Goal: Task Accomplishment & Management: Use online tool/utility

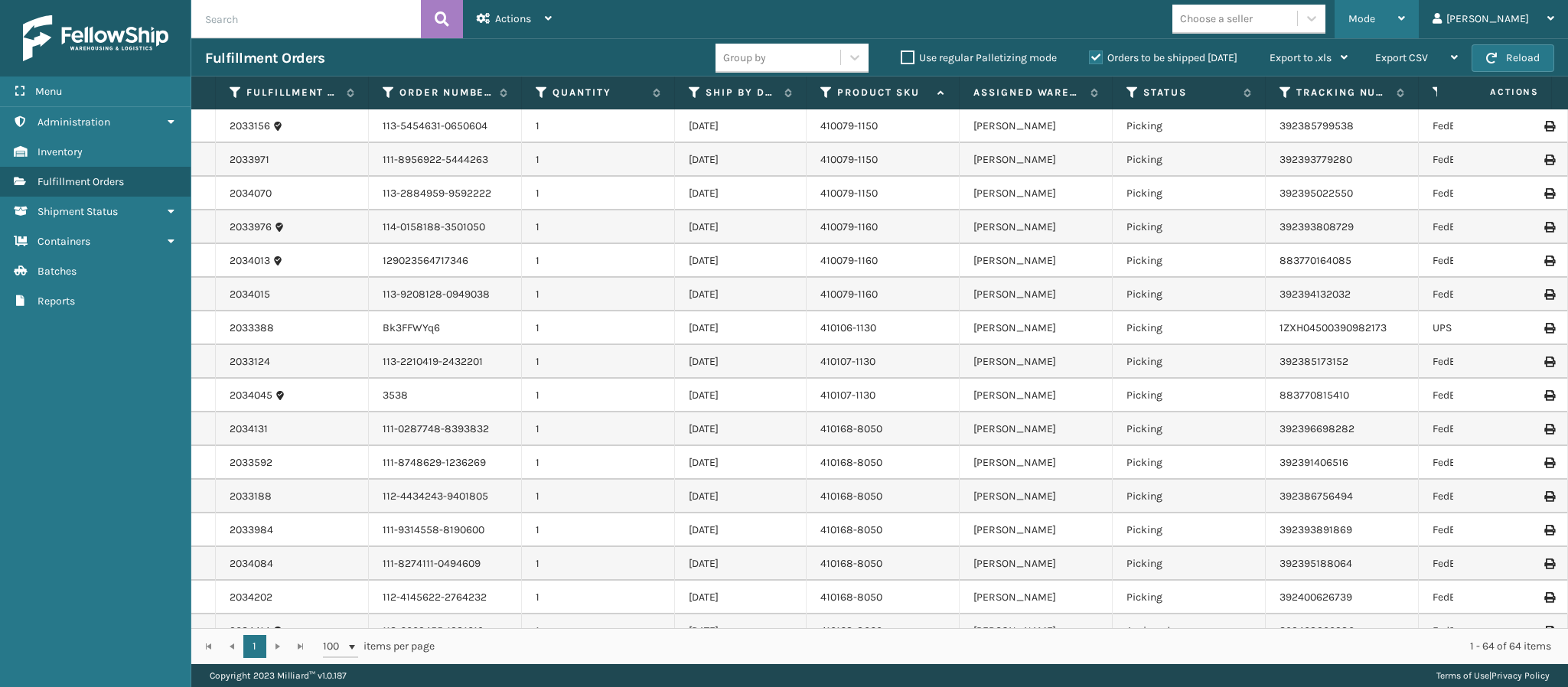
click at [1419, 24] on div "Mode Regular Mode Picking Mode Labeling Mode Exit Scan Mode" at bounding box center [1376, 19] width 84 height 38
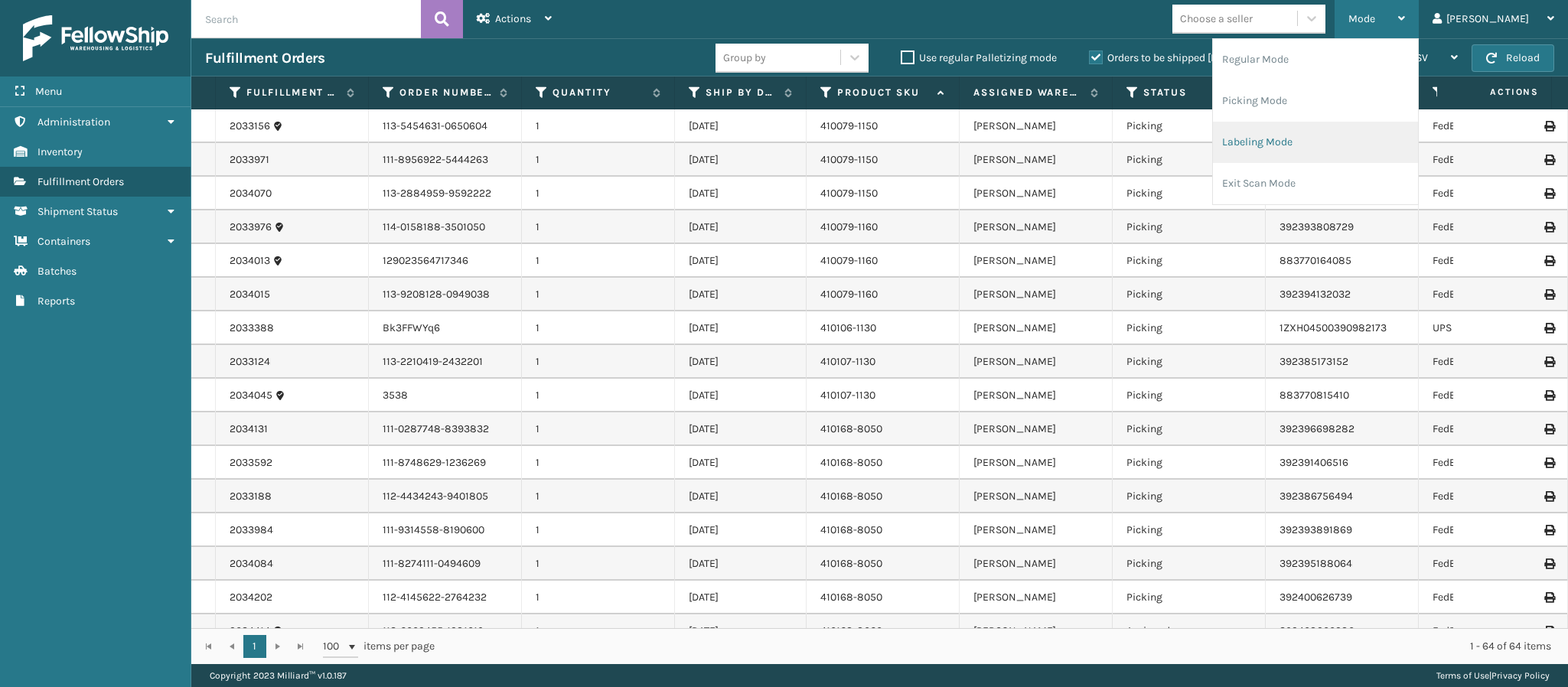
click at [1370, 137] on li "Labeling Mode" at bounding box center [1315, 142] width 205 height 42
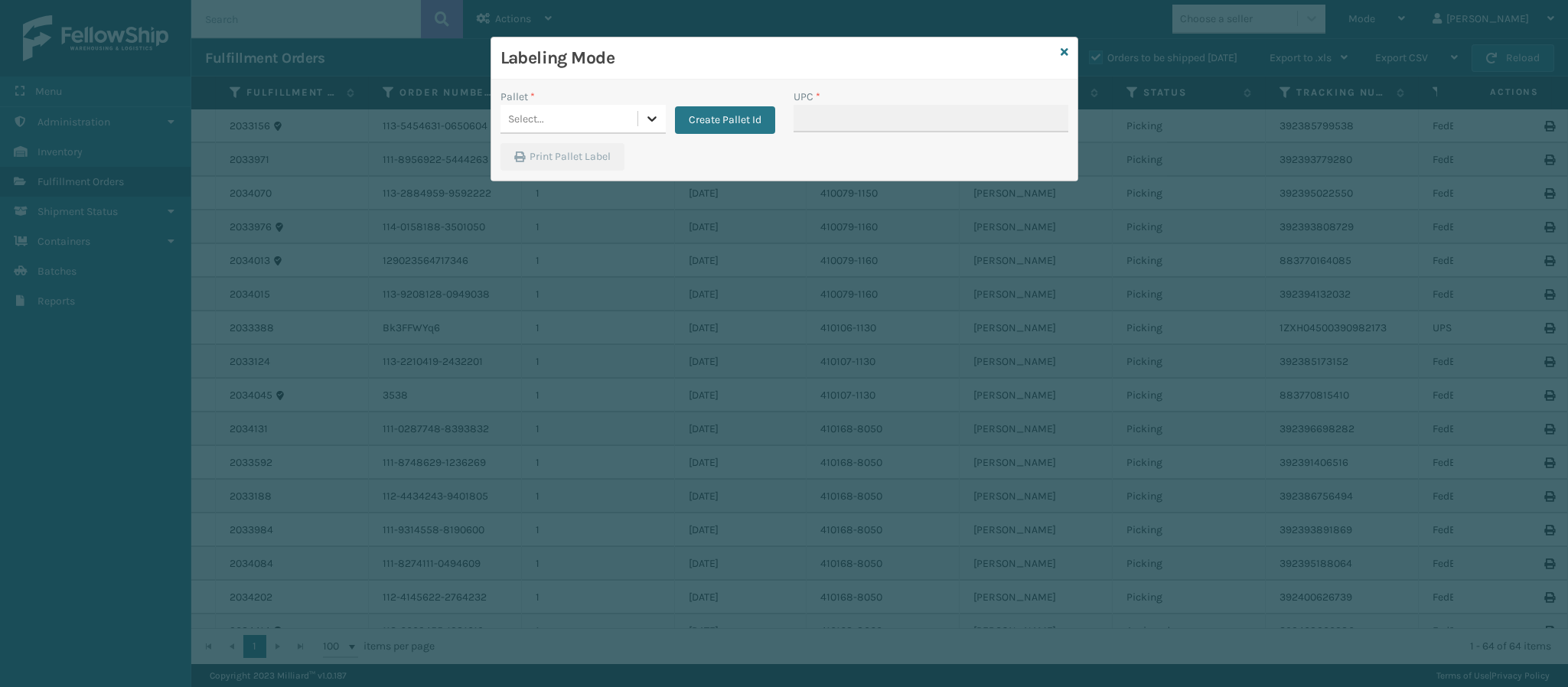
click at [652, 122] on icon at bounding box center [652, 119] width 9 height 5
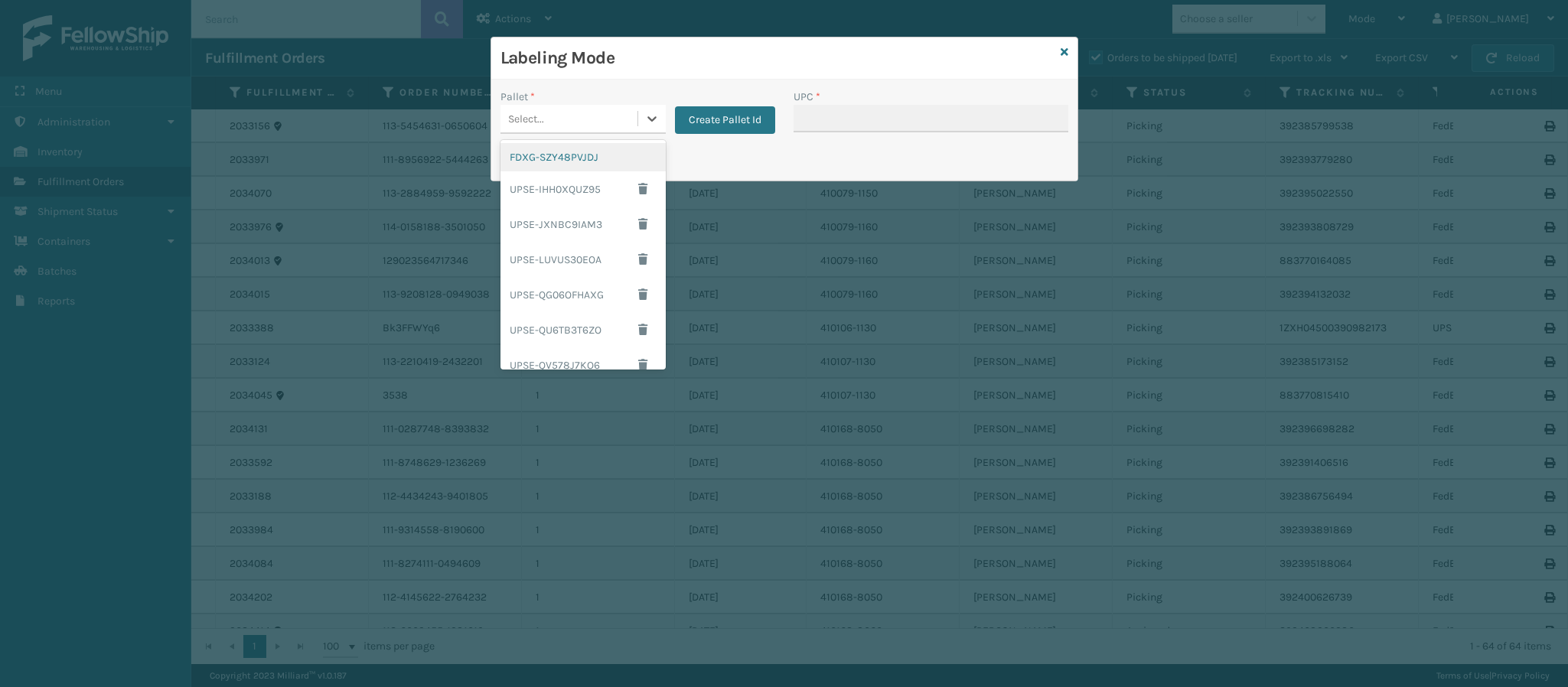
click at [578, 154] on div "FDXG-SZY48PVJDJ" at bounding box center [583, 157] width 165 height 28
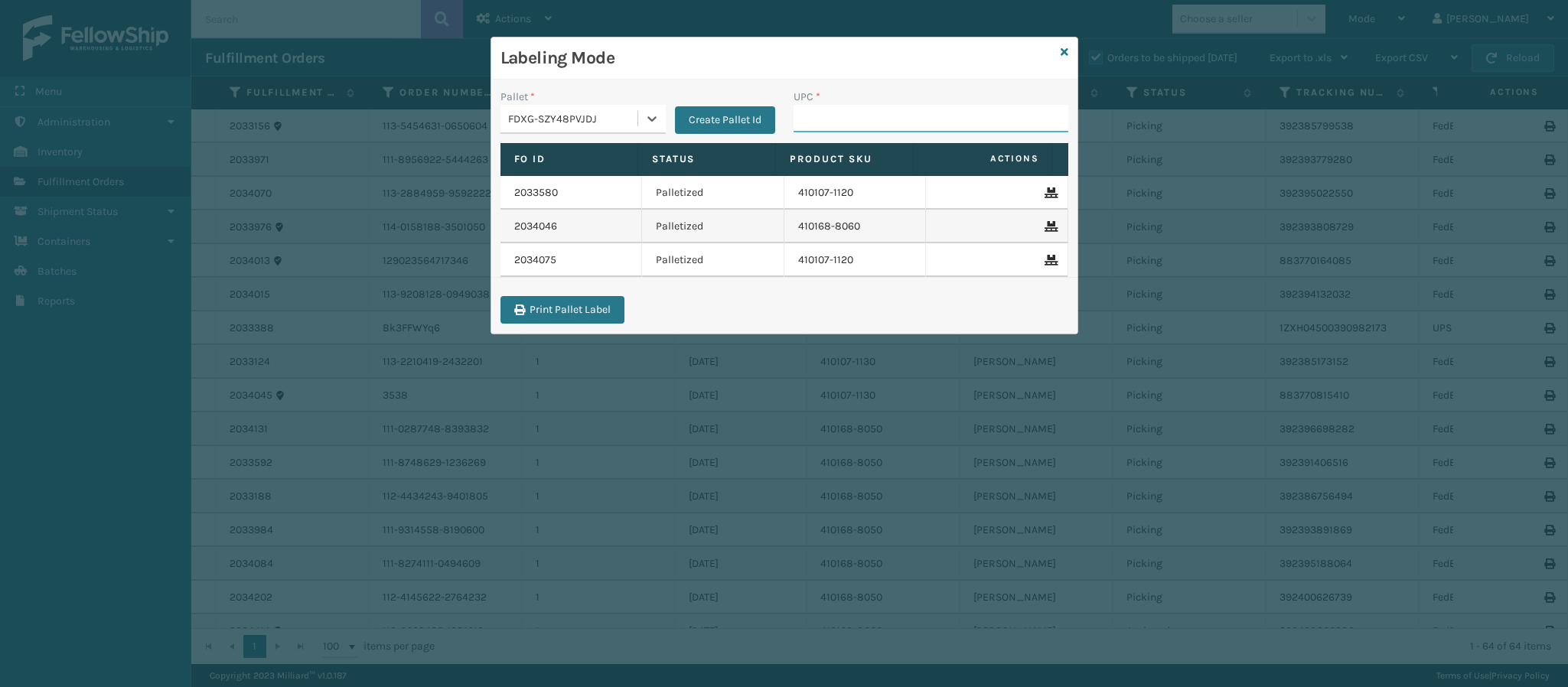
click at [817, 115] on input "UPC *" at bounding box center [931, 118] width 275 height 27
type input "84998600950"
type input "849986009504"
type input "849986033905"
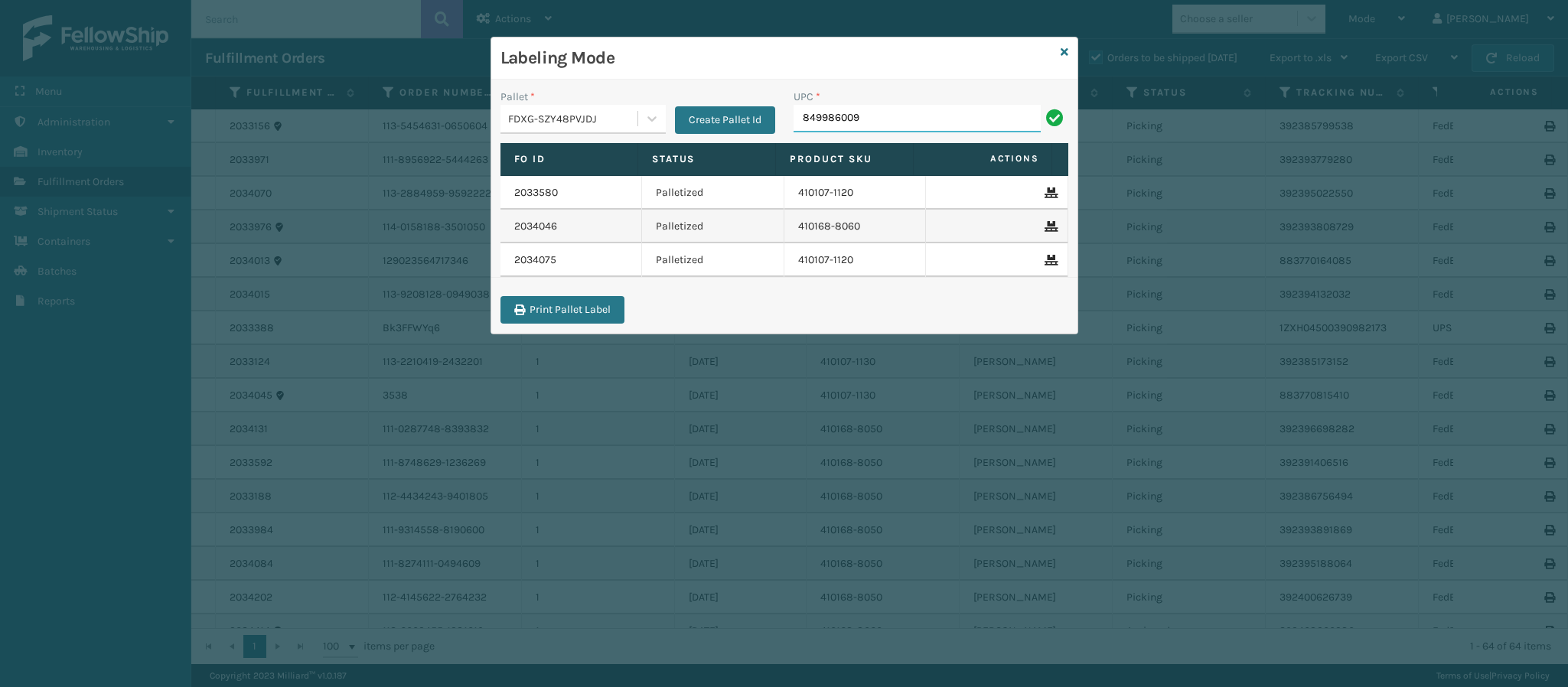
type input "8499860093"
type input "849986009375"
type input "840985126049"
click at [1063, 55] on icon at bounding box center [1064, 52] width 8 height 11
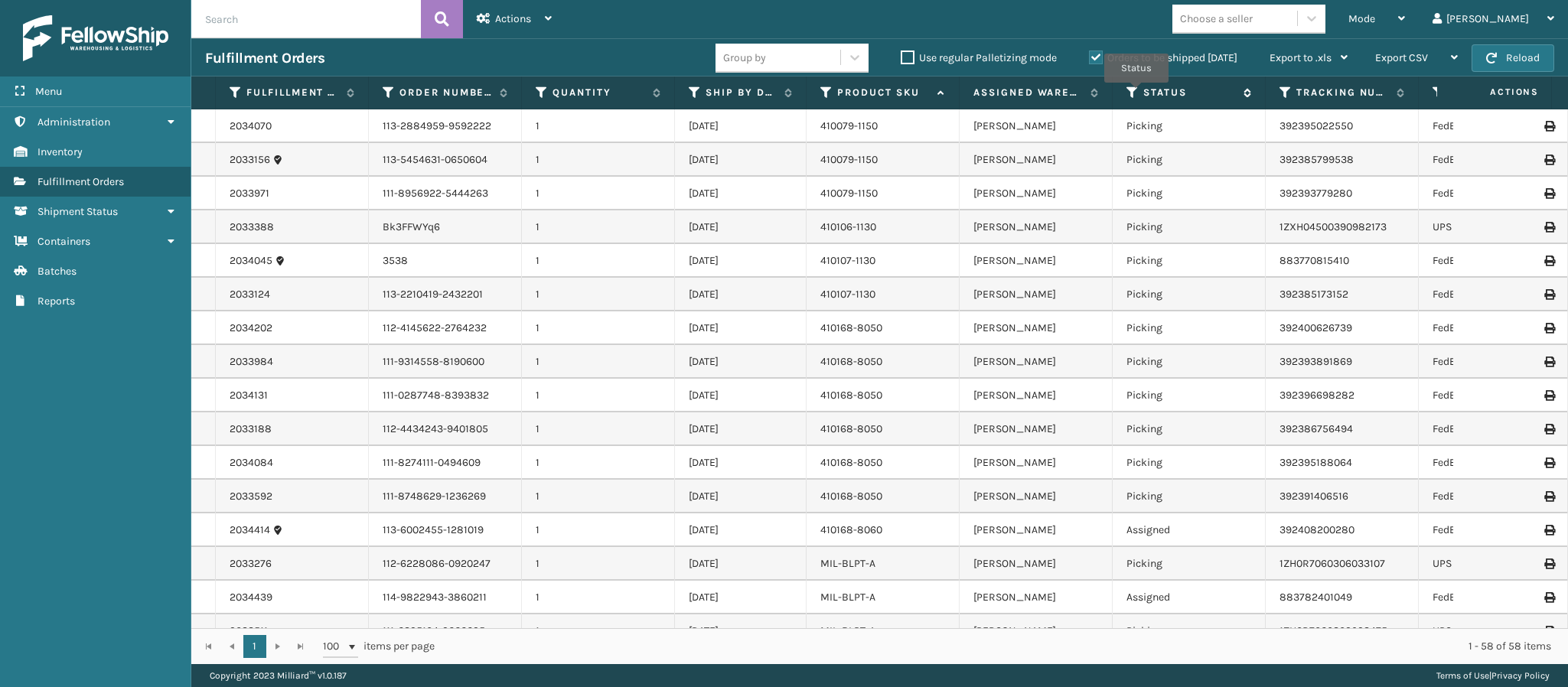
click at [1136, 94] on icon at bounding box center [1133, 93] width 13 height 14
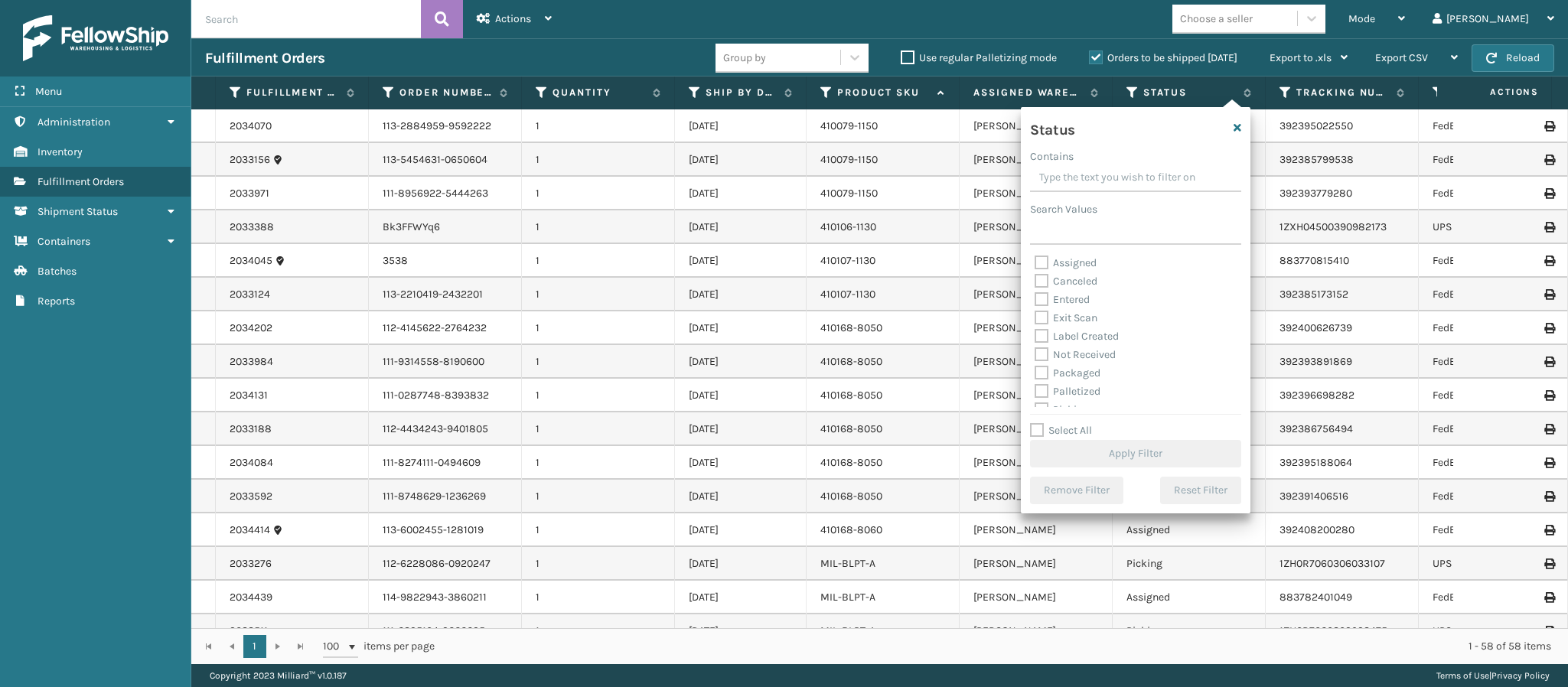
click at [1042, 256] on label "Assigned" at bounding box center [1065, 262] width 62 height 13
click at [1035, 255] on input "Assigned" at bounding box center [1035, 258] width 1 height 10
checkbox input "true"
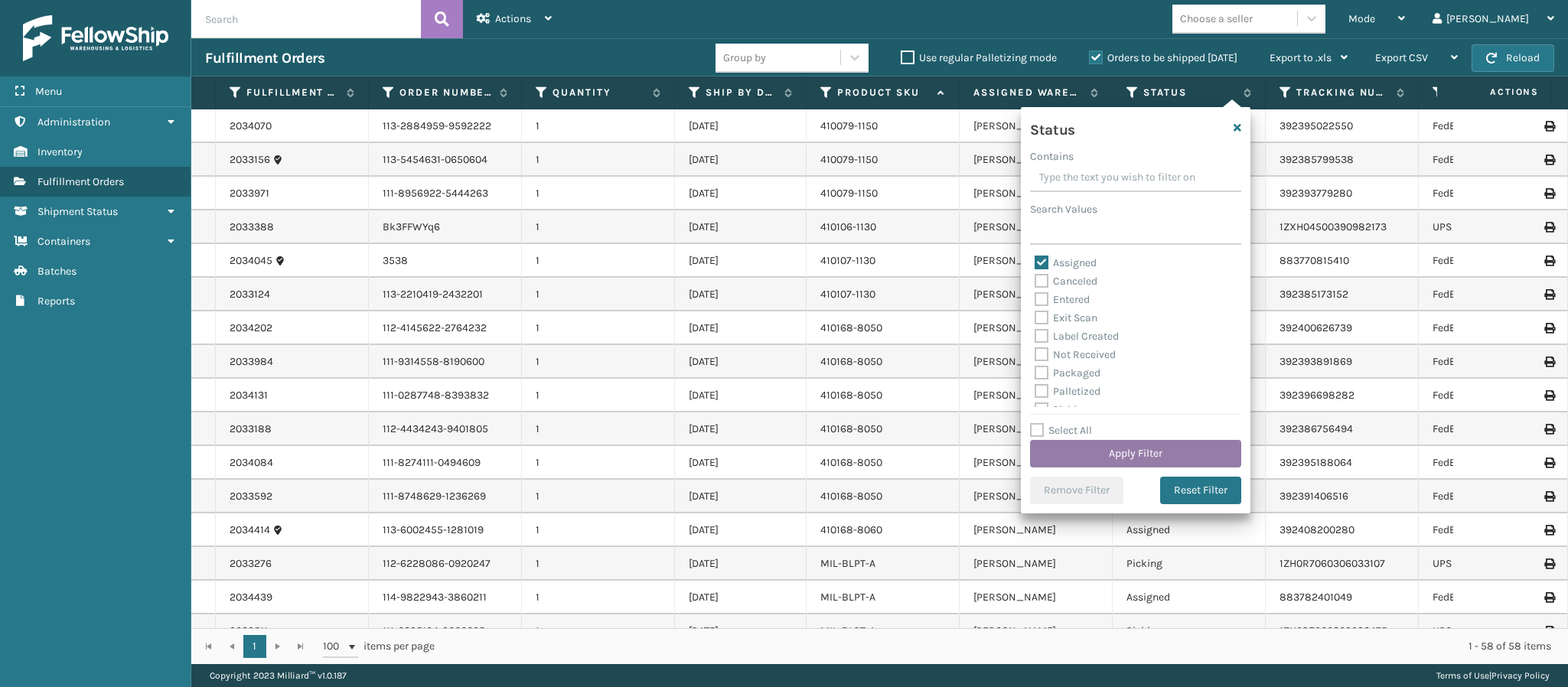
click at [1132, 455] on button "Apply Filter" at bounding box center [1135, 453] width 211 height 27
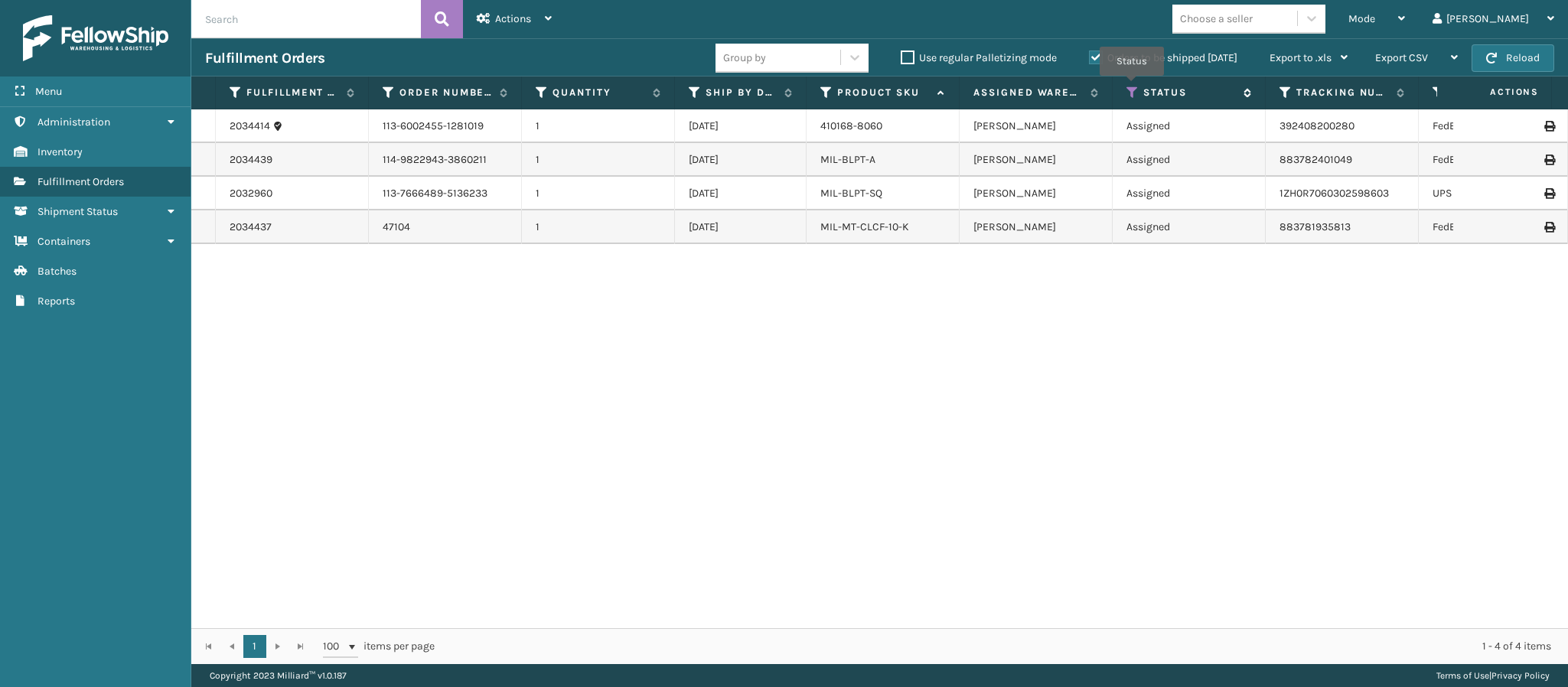
click at [1131, 87] on icon at bounding box center [1133, 93] width 13 height 14
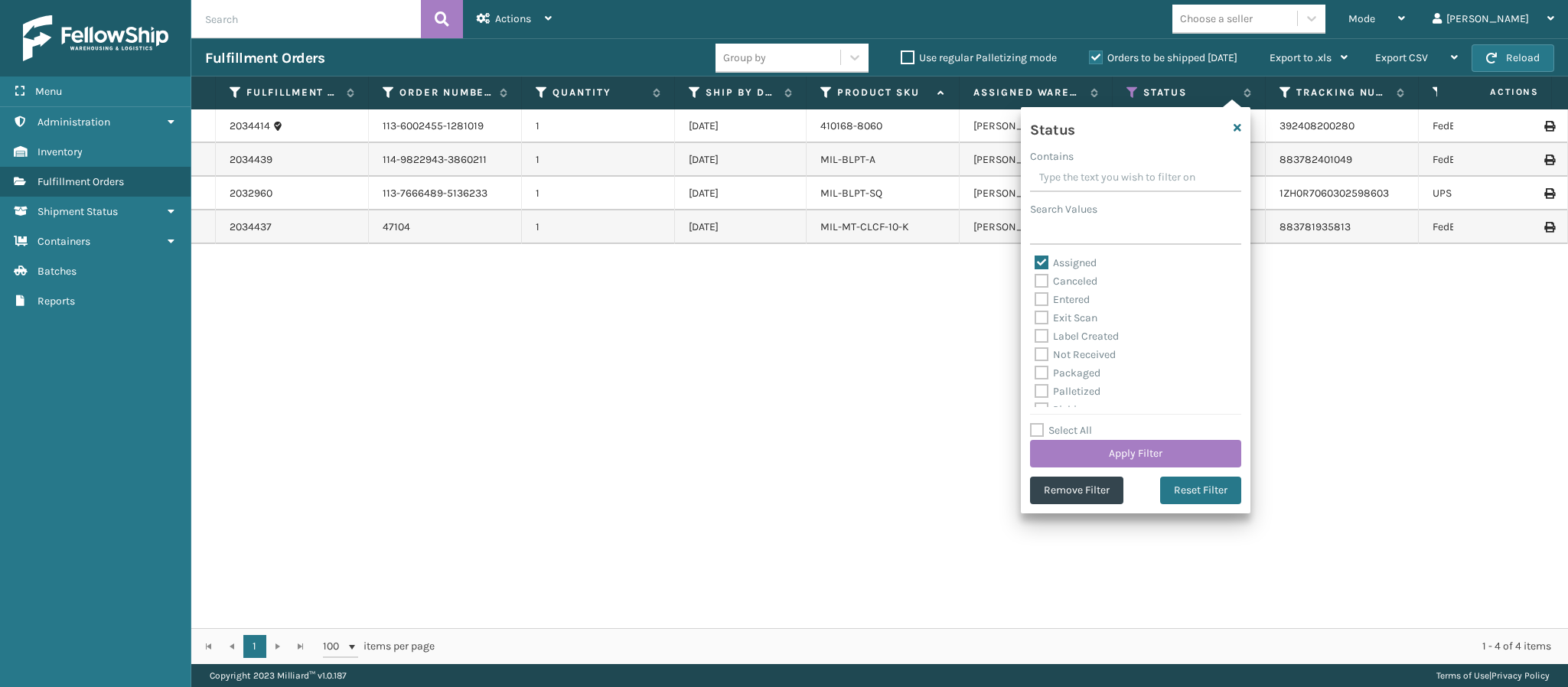
click at [1041, 260] on label "Assigned" at bounding box center [1065, 262] width 62 height 13
click at [1035, 260] on input "Assigned" at bounding box center [1035, 258] width 1 height 10
checkbox input "false"
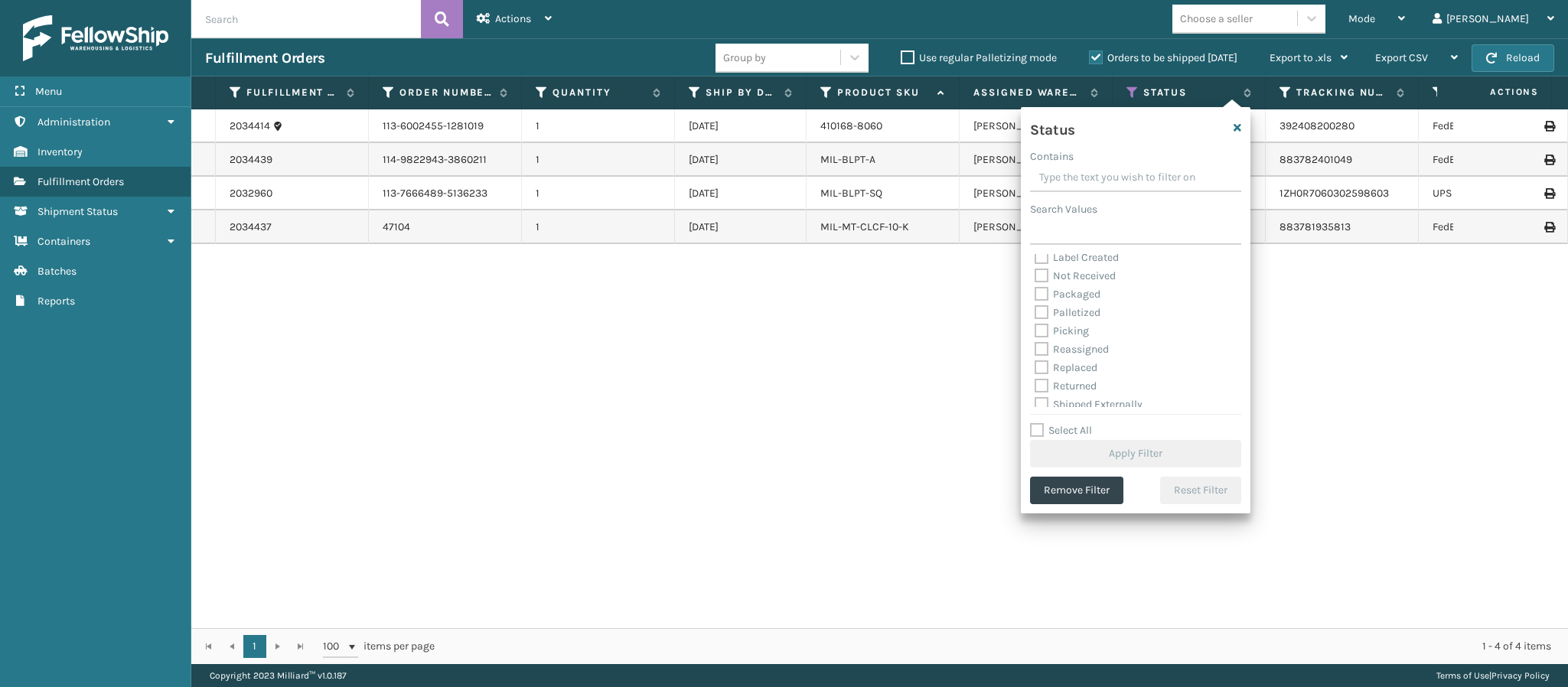
scroll to position [81, 0]
click at [1046, 324] on label "Picking" at bounding box center [1061, 328] width 54 height 13
click at [1035, 324] on input "Picking" at bounding box center [1035, 324] width 1 height 10
checkbox input "true"
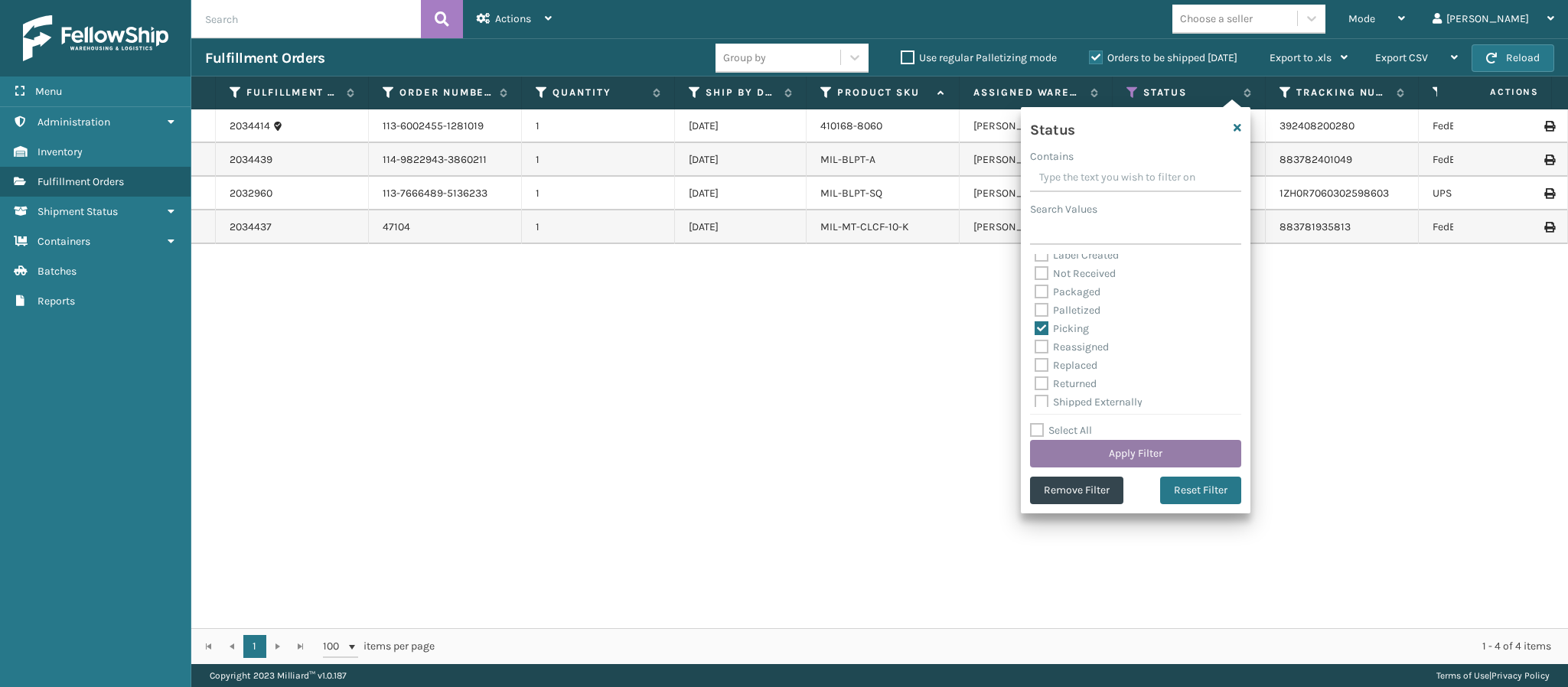
click at [1104, 454] on button "Apply Filter" at bounding box center [1135, 453] width 211 height 27
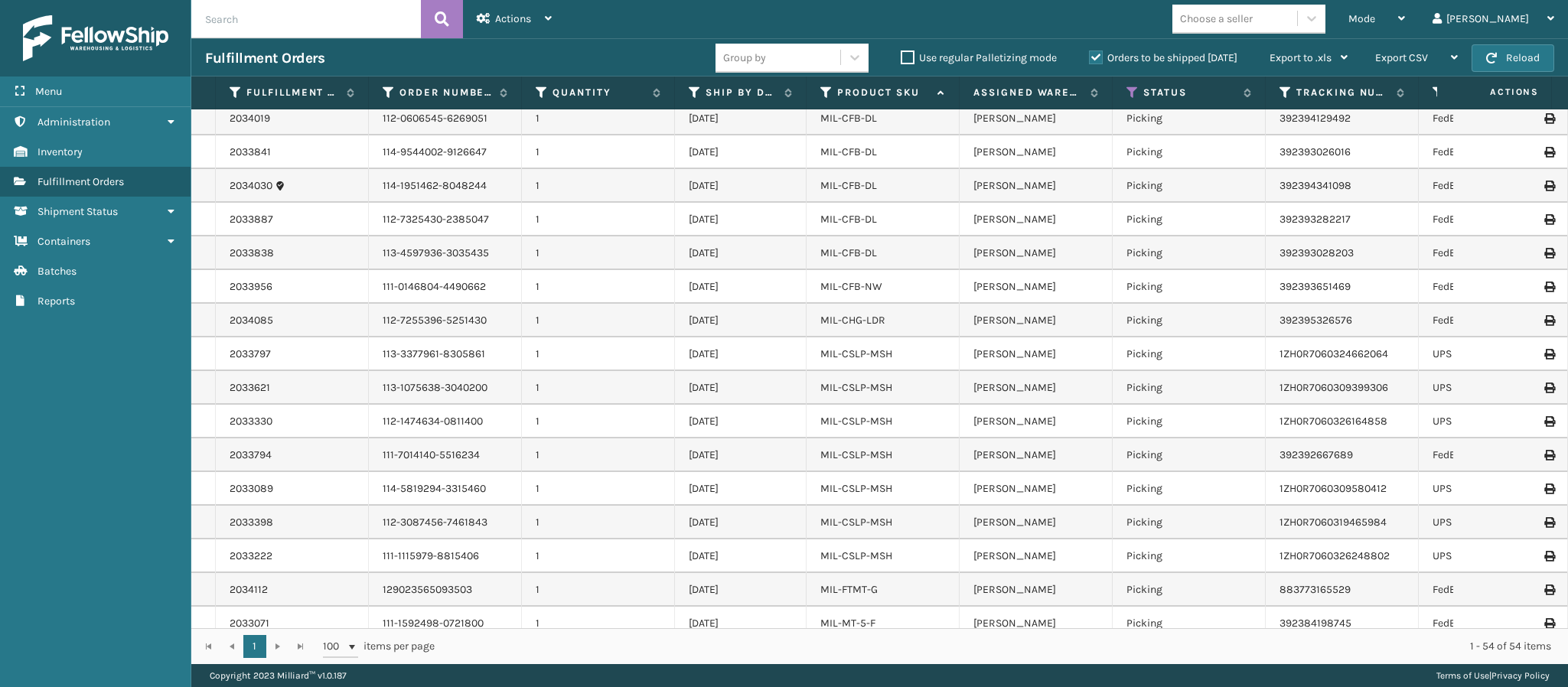
scroll to position [535, 0]
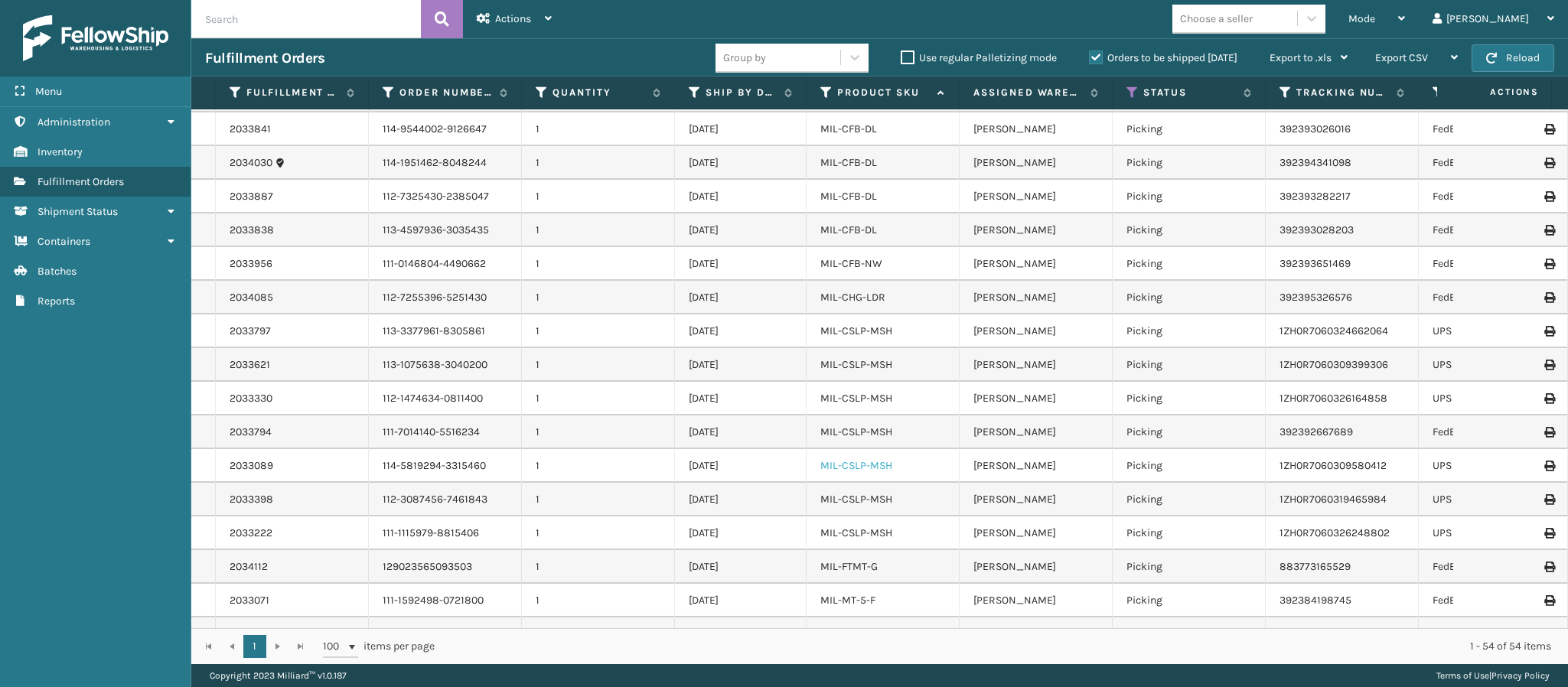
click at [884, 459] on link "MIL-CSLP-MSH" at bounding box center [856, 465] width 72 height 13
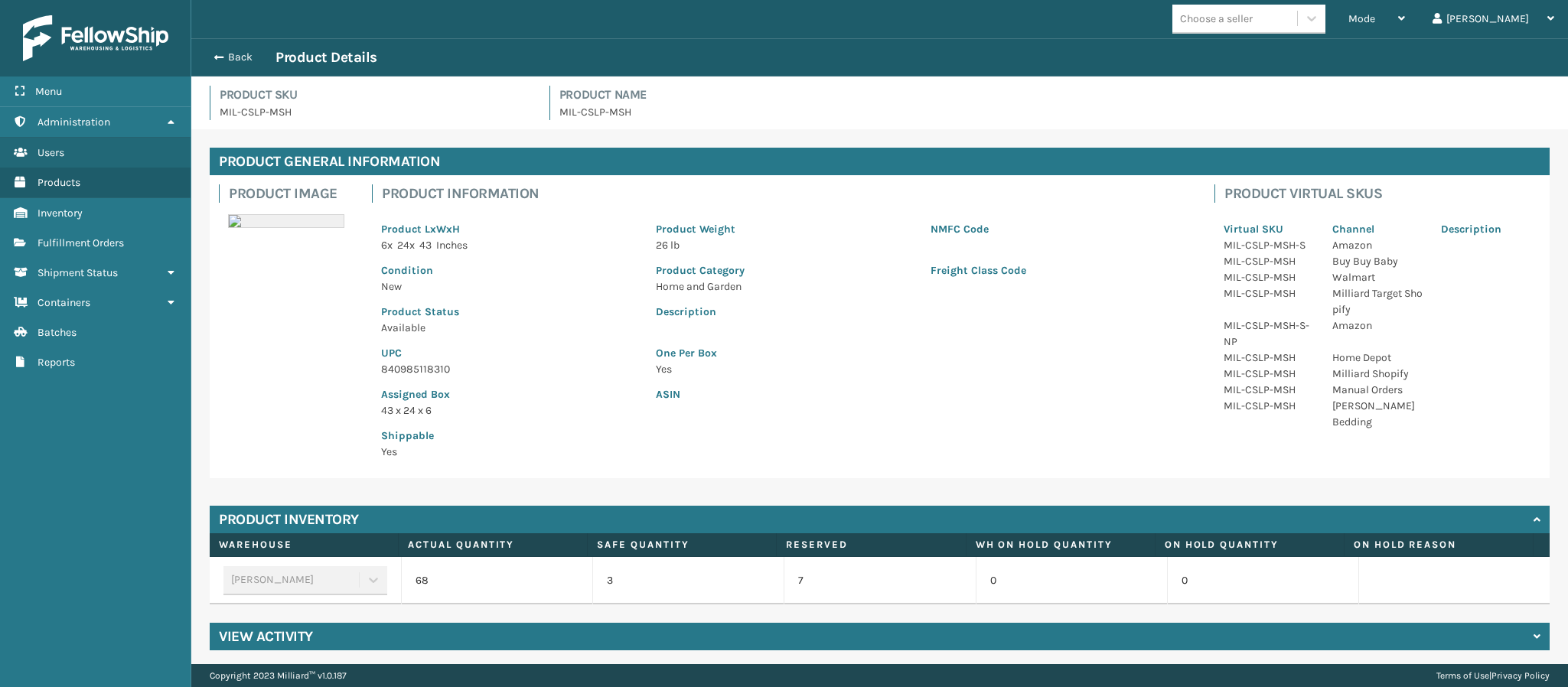
click at [434, 371] on p "840985118310" at bounding box center [509, 369] width 256 height 16
copy p "840985118310"
click at [236, 57] on button "Back" at bounding box center [240, 57] width 71 height 14
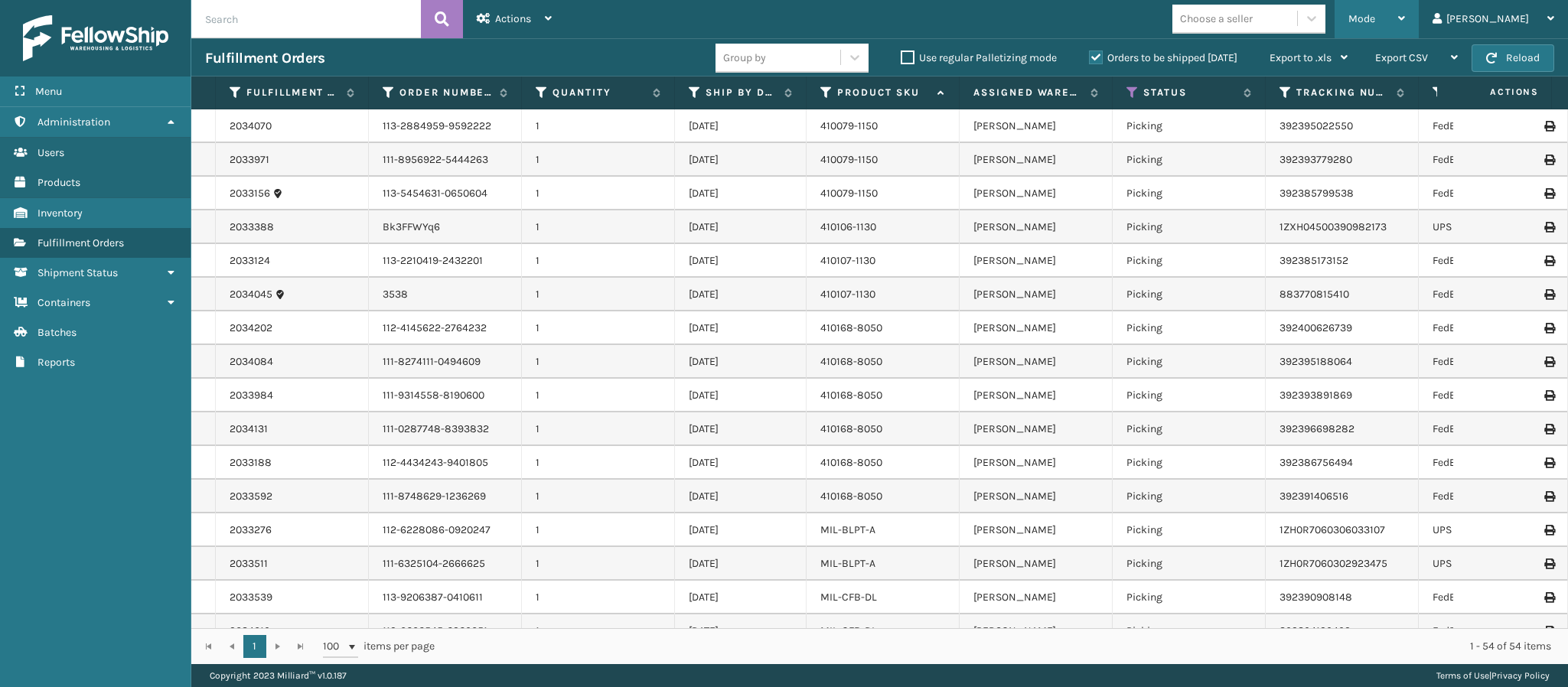
click at [1405, 19] on icon at bounding box center [1401, 19] width 7 height 11
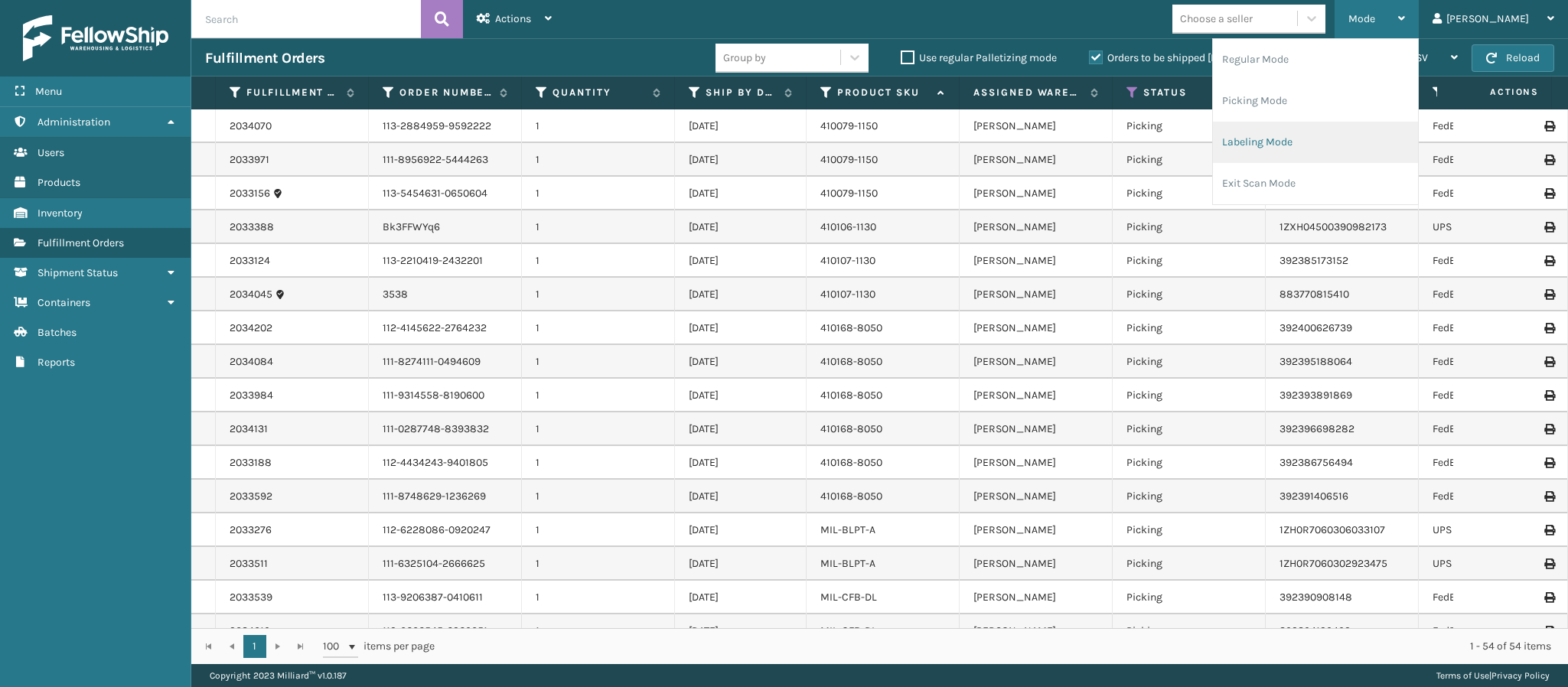
click at [1383, 124] on li "Labeling Mode" at bounding box center [1315, 142] width 205 height 42
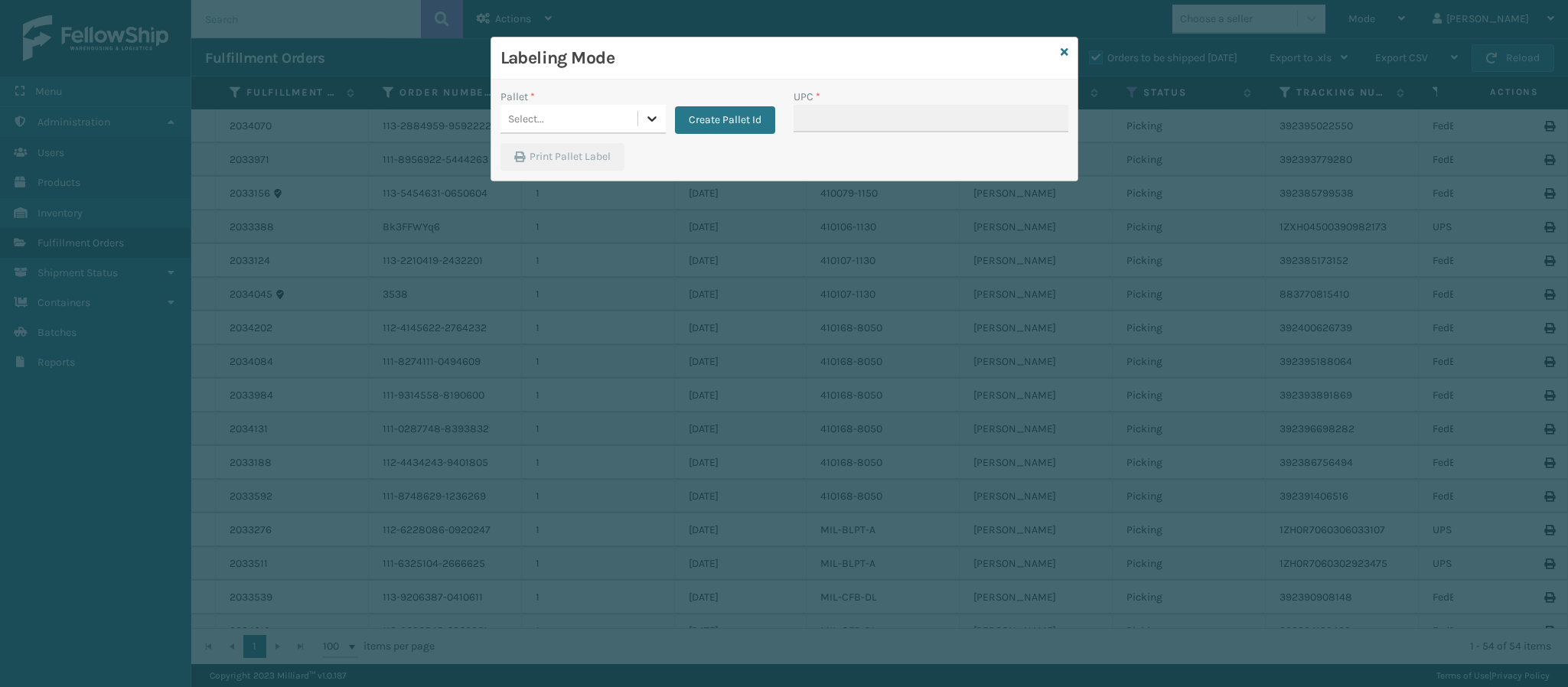
click at [660, 113] on div at bounding box center [651, 118] width 27 height 27
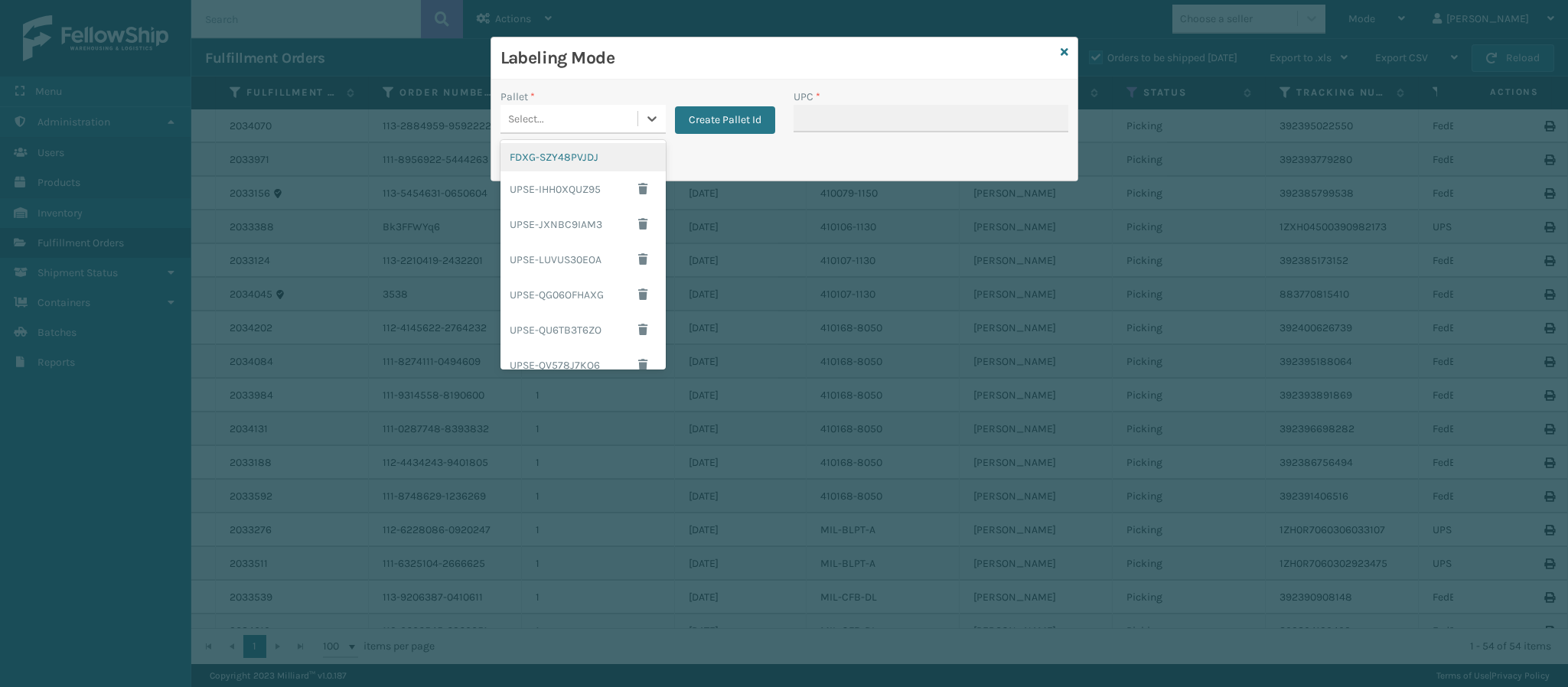
click at [570, 163] on div "FDXG-SZY48PVJDJ" at bounding box center [583, 157] width 165 height 28
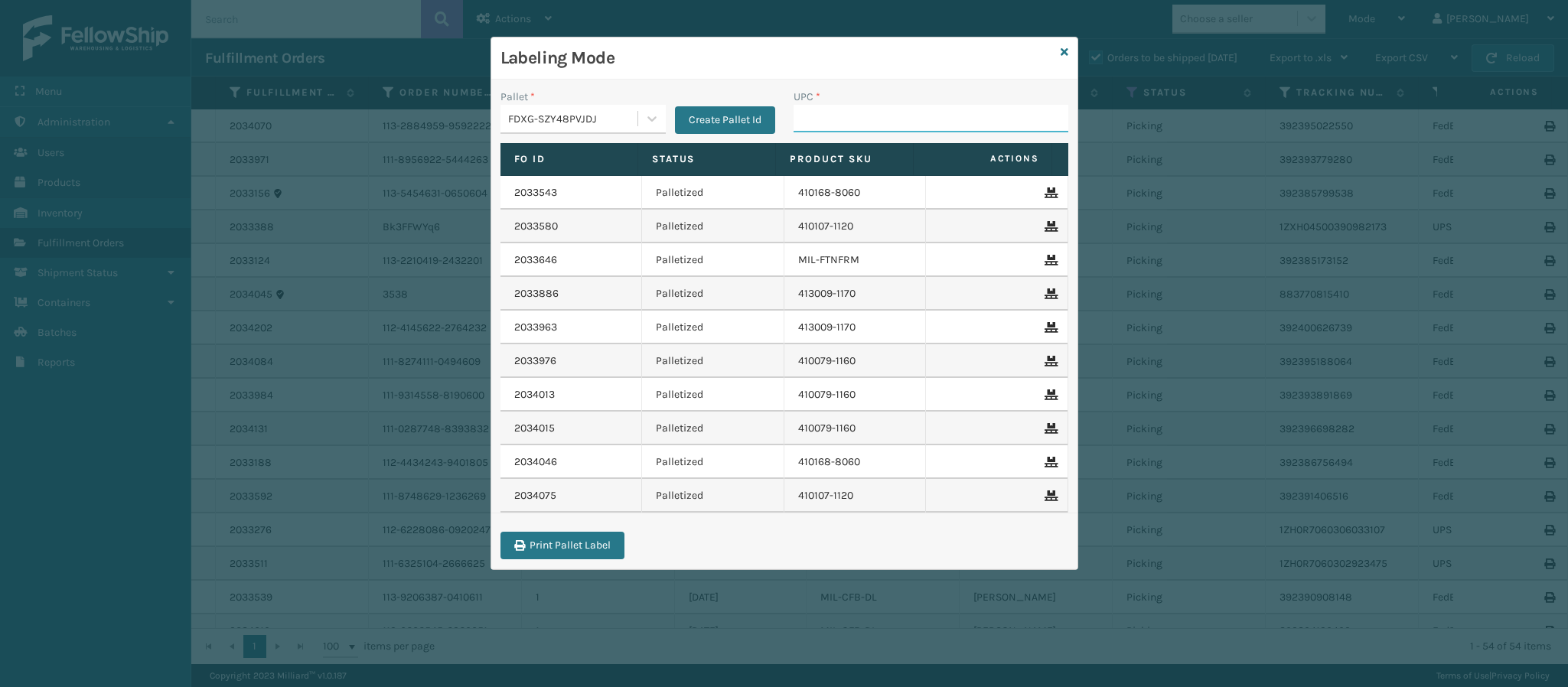
drag, startPoint x: 815, startPoint y: 133, endPoint x: 806, endPoint y: 112, distance: 22.8
paste input "840985118310"
type input "840985118310"
